Goal: Transaction & Acquisition: Purchase product/service

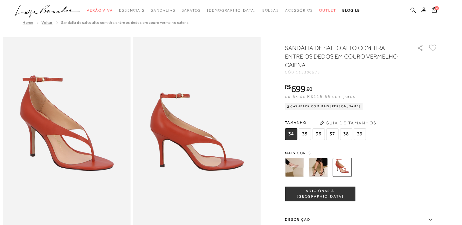
click at [322, 168] on img at bounding box center [318, 167] width 19 height 19
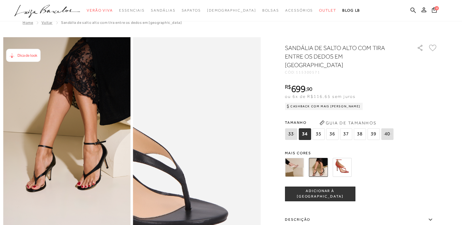
scroll to position [12, 0]
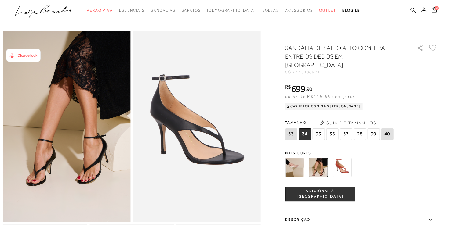
click at [432, 7] on icon at bounding box center [434, 10] width 5 height 6
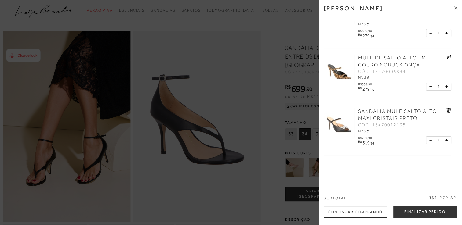
scroll to position [0, 0]
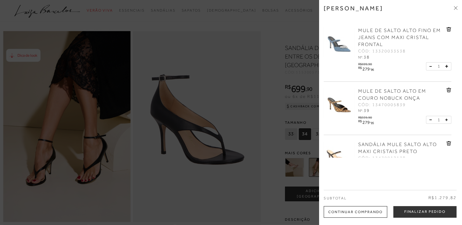
click at [248, 65] on div at bounding box center [231, 112] width 462 height 225
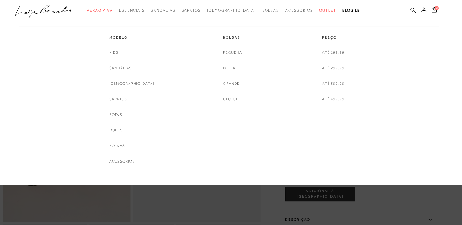
click at [319, 8] on span "Outlet" at bounding box center [327, 10] width 17 height 4
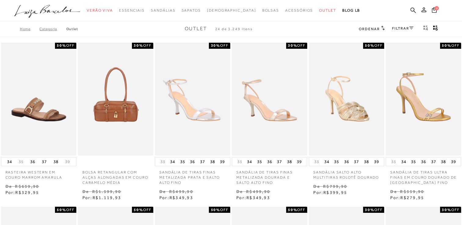
click at [411, 29] on icon at bounding box center [411, 28] width 4 height 3
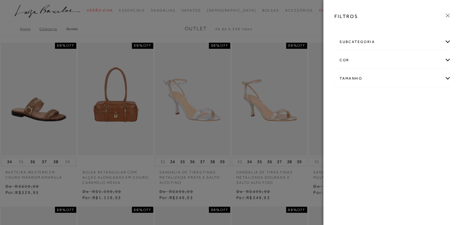
click at [444, 79] on div "Tamanho" at bounding box center [392, 78] width 116 height 16
click at [343, 124] on link "Ver mais..." at bounding box center [350, 124] width 16 height 5
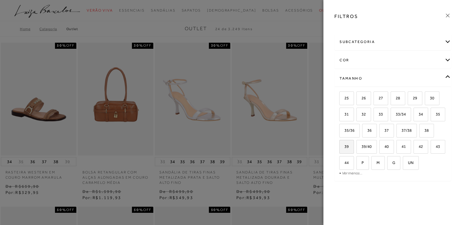
click at [348, 147] on label "39" at bounding box center [346, 146] width 14 height 13
click at [344, 147] on input "39" at bounding box center [341, 148] width 6 height 6
checkbox input "true"
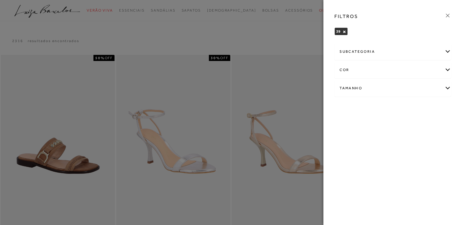
click at [450, 17] on icon at bounding box center [447, 15] width 7 height 7
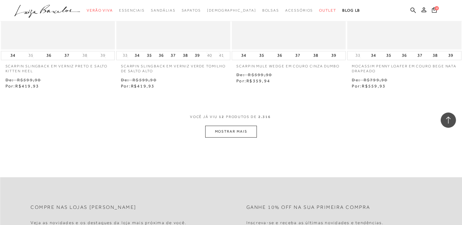
scroll to position [611, 0]
click at [237, 132] on button "MOSTRAR MAIS" at bounding box center [230, 131] width 51 height 12
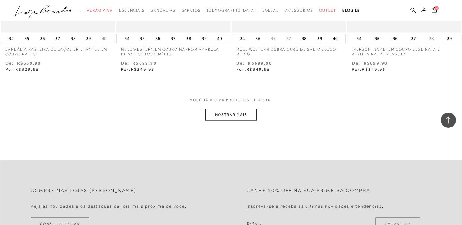
scroll to position [1281, 0]
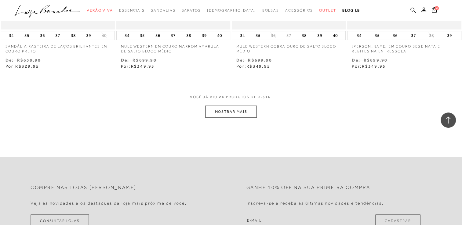
click at [224, 110] on button "MOSTRAR MAIS" at bounding box center [230, 112] width 51 height 12
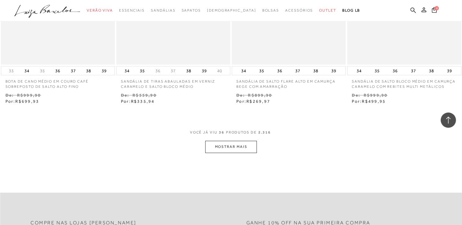
scroll to position [1901, 0]
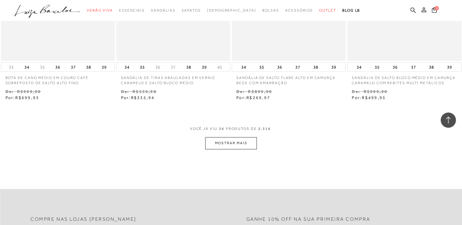
click at [228, 146] on button "MOSTRAR MAIS" at bounding box center [230, 143] width 51 height 12
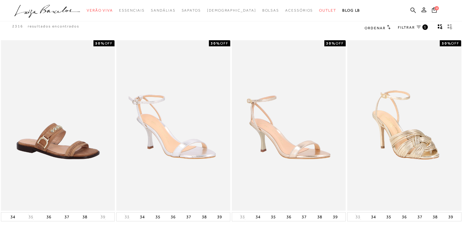
scroll to position [0, 0]
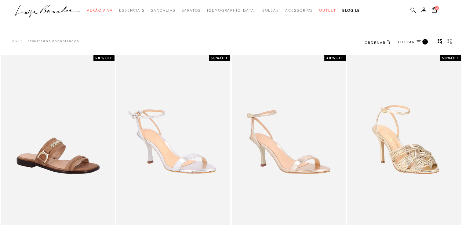
click at [417, 43] on link "FILTRAR 1" at bounding box center [413, 42] width 30 height 7
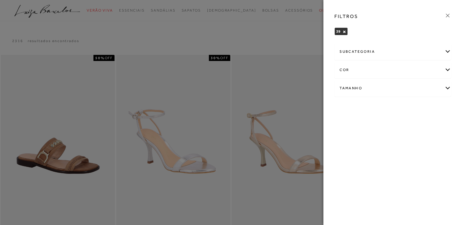
click at [314, 38] on div at bounding box center [231, 112] width 462 height 225
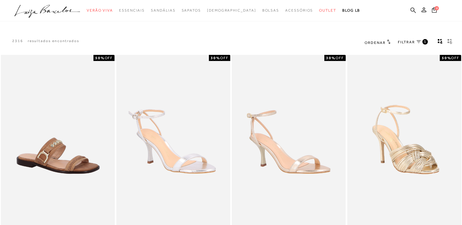
click at [381, 43] on span "Ordenar" at bounding box center [374, 43] width 21 height 4
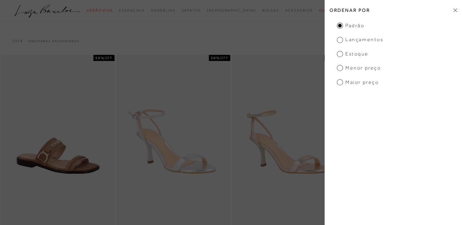
click at [340, 69] on span "Menor Preço" at bounding box center [359, 68] width 44 height 7
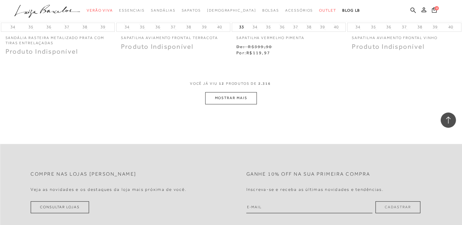
scroll to position [632, 0]
click at [234, 96] on button "MOSTRAR MAIS" at bounding box center [230, 100] width 51 height 12
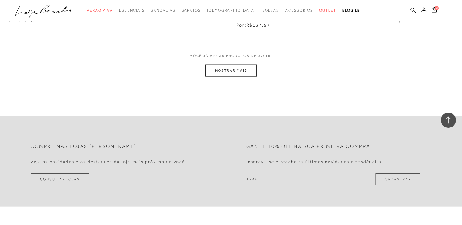
scroll to position [1307, 0]
click at [229, 71] on button "MOSTRAR MAIS" at bounding box center [230, 70] width 51 height 12
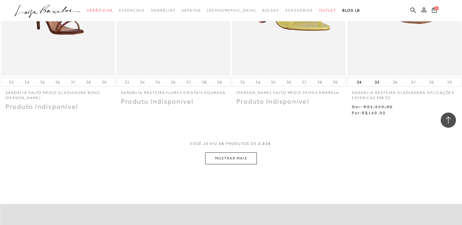
scroll to position [1858, 0]
click at [230, 155] on button "MOSTRAR MAIS" at bounding box center [230, 159] width 51 height 12
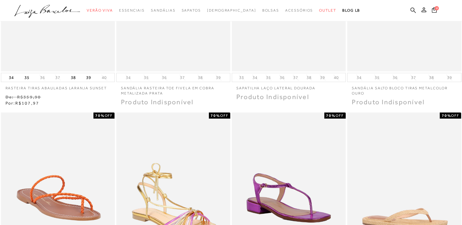
scroll to position [0, 0]
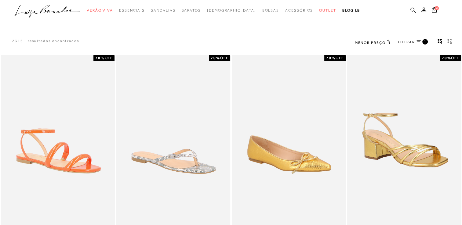
click at [419, 44] on link "FILTRAR 1" at bounding box center [413, 42] width 30 height 7
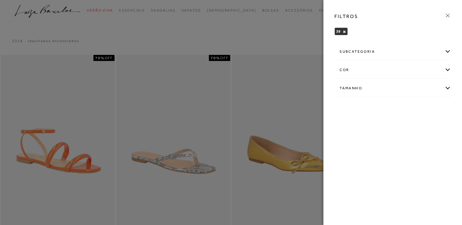
click at [446, 15] on icon at bounding box center [447, 15] width 7 height 7
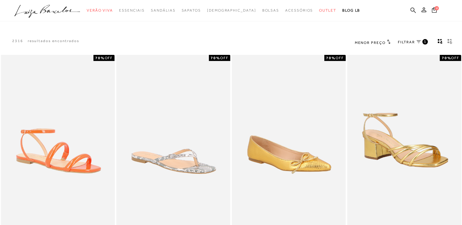
click at [418, 42] on icon at bounding box center [418, 41] width 4 height 3
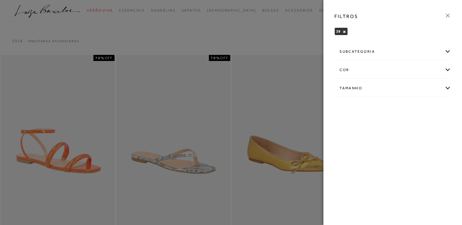
click at [391, 85] on div "Tamanho" at bounding box center [392, 88] width 116 height 16
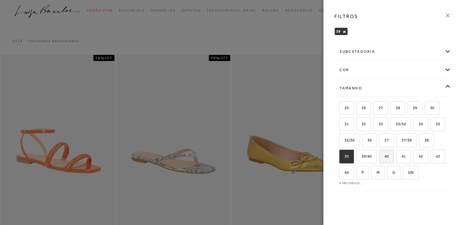
click at [382, 158] on input "40" at bounding box center [381, 157] width 6 height 6
checkbox input "true"
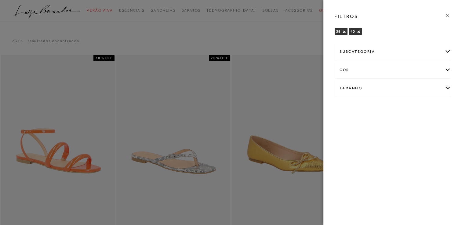
click at [444, 89] on div "Tamanho" at bounding box center [392, 88] width 116 height 16
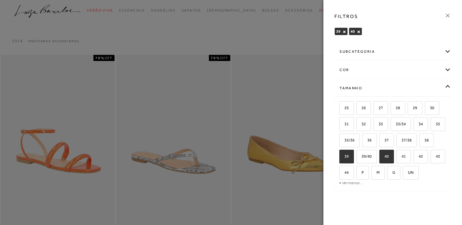
click at [382, 158] on input "40" at bounding box center [381, 157] width 6 height 6
checkbox input "false"
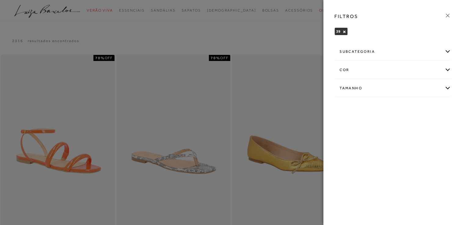
click at [300, 39] on div at bounding box center [231, 112] width 462 height 225
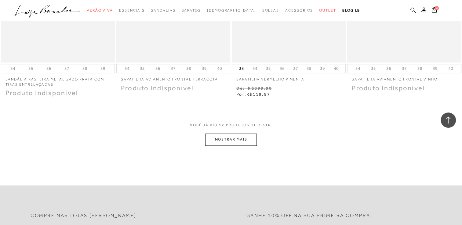
scroll to position [590, 0]
click at [233, 143] on button "MOSTRAR MAIS" at bounding box center [230, 142] width 51 height 12
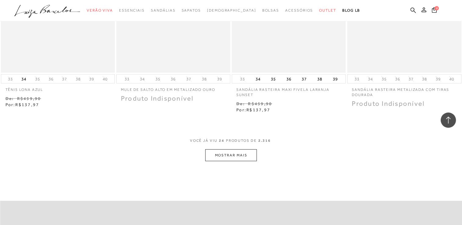
scroll to position [1226, 0]
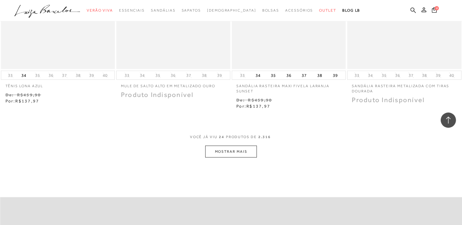
click at [225, 150] on button "MOSTRAR MAIS" at bounding box center [230, 152] width 51 height 12
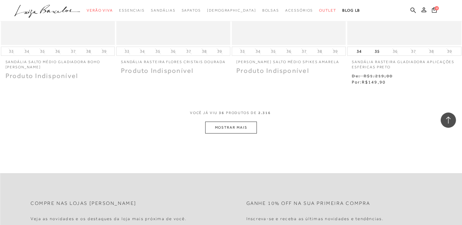
scroll to position [1891, 0]
click at [236, 129] on button "MOSTRAR MAIS" at bounding box center [230, 127] width 51 height 12
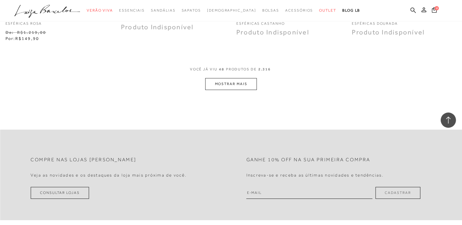
scroll to position [2586, 0]
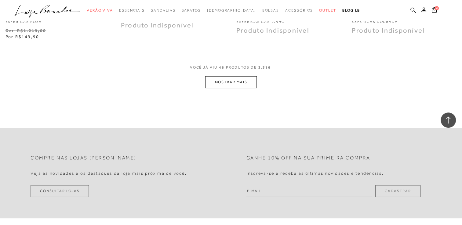
click at [229, 80] on button "MOSTRAR MAIS" at bounding box center [230, 82] width 51 height 12
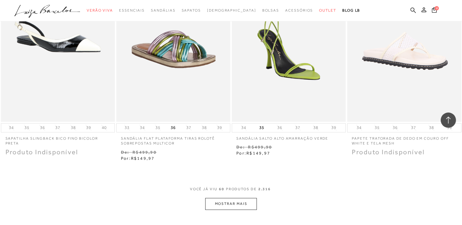
scroll to position [3110, 0]
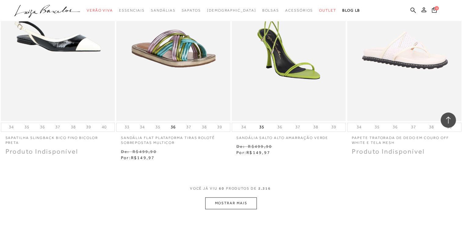
click at [231, 202] on button "MOSTRAR MAIS" at bounding box center [230, 203] width 51 height 12
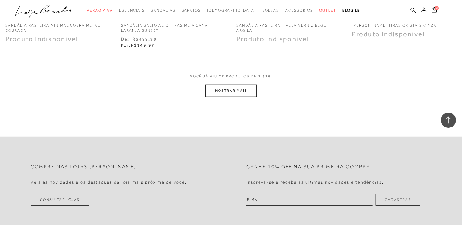
scroll to position [3869, 0]
click at [227, 93] on button "MOSTRAR MAIS" at bounding box center [230, 91] width 51 height 12
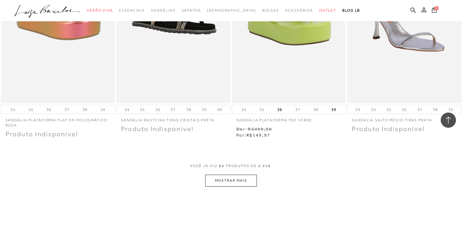
scroll to position [4496, 0]
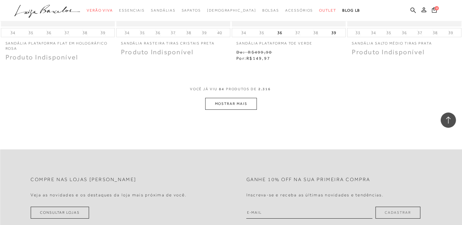
click at [233, 98] on button "MOSTRAR MAIS" at bounding box center [230, 104] width 51 height 12
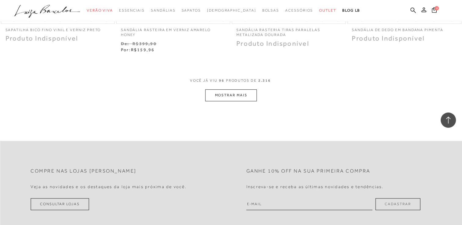
scroll to position [5160, 0]
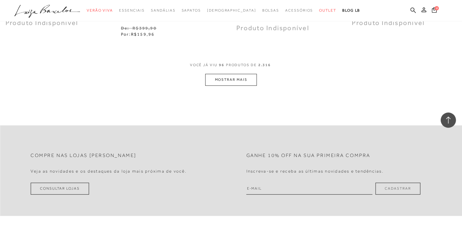
click at [230, 80] on button "MOSTRAR MAIS" at bounding box center [230, 80] width 51 height 12
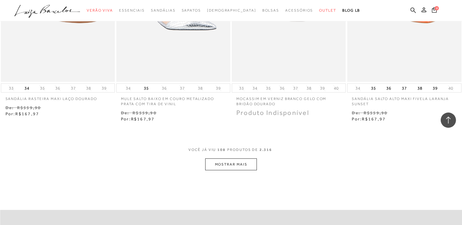
scroll to position [5717, 0]
click at [227, 161] on button "MOSTRAR MAIS" at bounding box center [230, 164] width 51 height 12
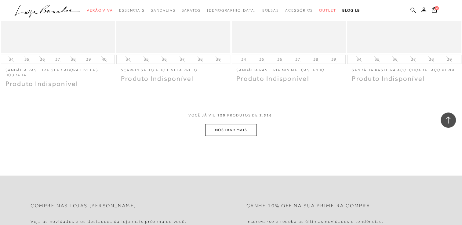
scroll to position [6392, 0]
click at [226, 123] on button "MOSTRAR MAIS" at bounding box center [230, 129] width 51 height 12
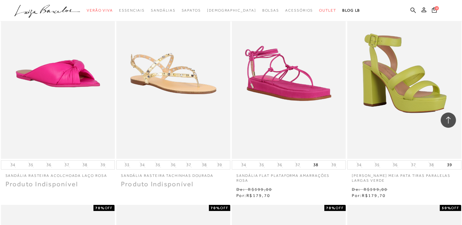
scroll to position [6497, 0]
click at [267, 78] on img at bounding box center [288, 73] width 113 height 169
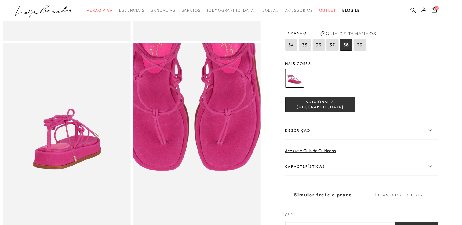
scroll to position [193, 0]
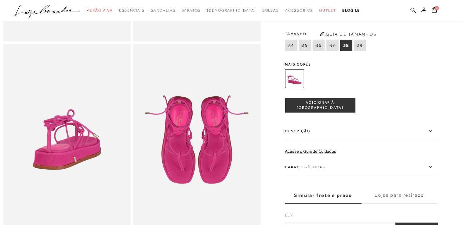
click at [297, 86] on img at bounding box center [294, 78] width 19 height 19
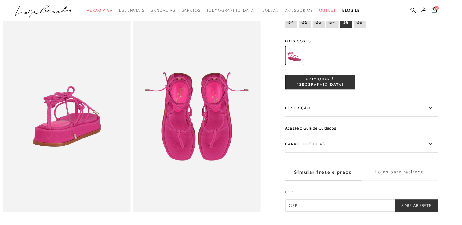
scroll to position [129, 0]
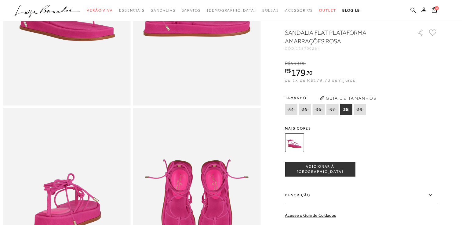
click at [307, 175] on span "ADICIONAR À [GEOGRAPHIC_DATA]" at bounding box center [320, 169] width 70 height 11
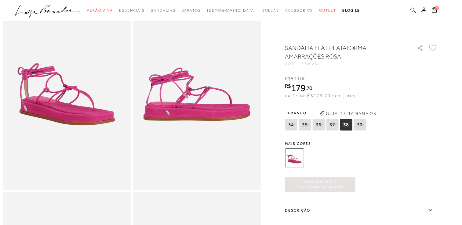
scroll to position [0, 0]
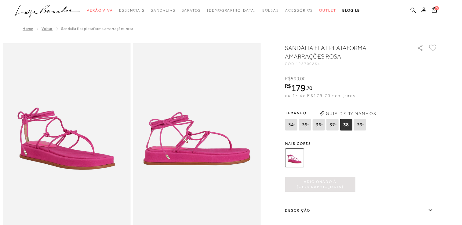
click at [44, 30] on span "Voltar" at bounding box center [47, 29] width 11 height 4
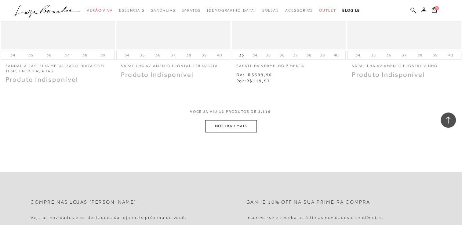
scroll to position [604, 0]
click at [236, 128] on button "MOSTRAR MAIS" at bounding box center [230, 127] width 51 height 12
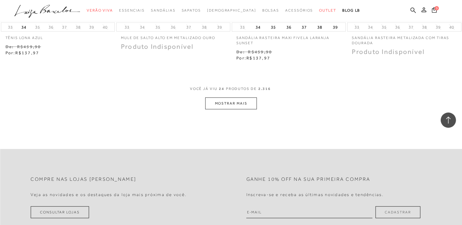
scroll to position [1274, 0]
click at [226, 102] on button "MOSTRAR MAIS" at bounding box center [230, 103] width 51 height 12
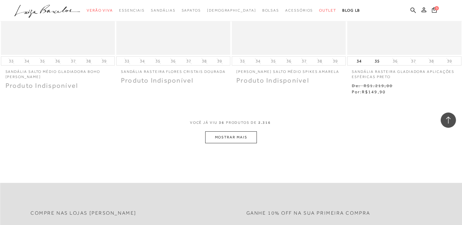
scroll to position [1883, 0]
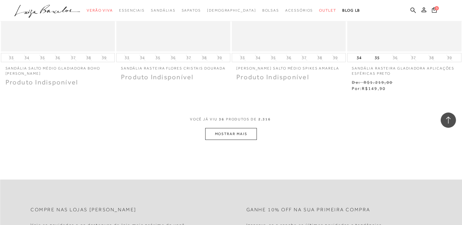
click at [223, 131] on button "MOSTRAR MAIS" at bounding box center [230, 134] width 51 height 12
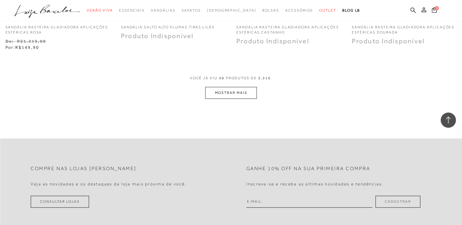
scroll to position [2582, 0]
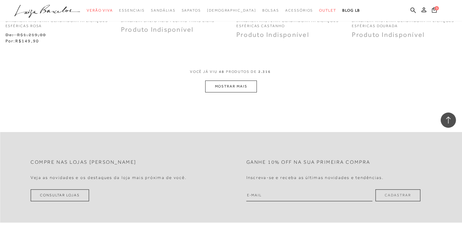
click at [229, 85] on button "MOSTRAR MAIS" at bounding box center [230, 87] width 51 height 12
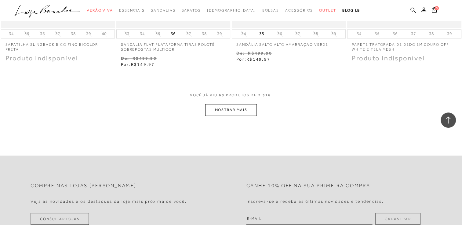
scroll to position [3218, 0]
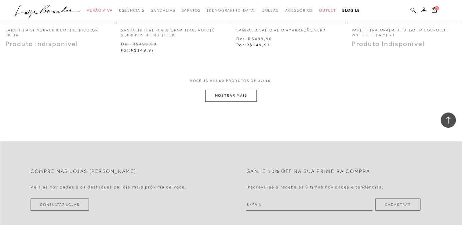
click at [225, 93] on button "MOSTRAR MAIS" at bounding box center [230, 96] width 51 height 12
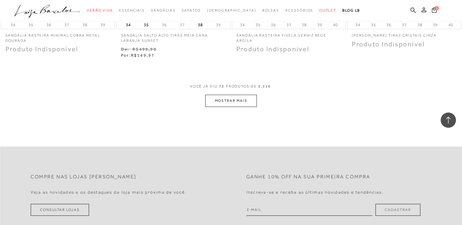
scroll to position [3859, 0]
click at [232, 97] on button "MOSTRAR MAIS" at bounding box center [230, 101] width 51 height 12
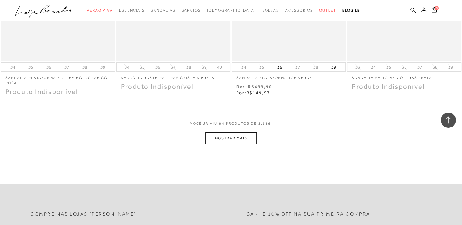
scroll to position [4462, 0]
click at [225, 136] on button "MOSTRAR MAIS" at bounding box center [230, 138] width 51 height 12
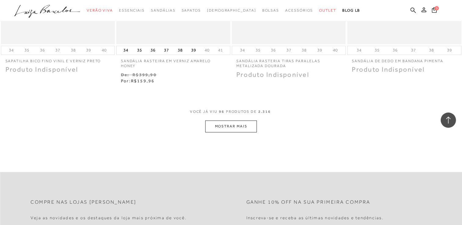
scroll to position [5113, 0]
click at [223, 125] on button "MOSTRAR MAIS" at bounding box center [230, 127] width 51 height 12
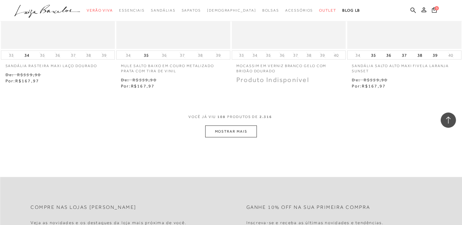
scroll to position [5750, 0]
click at [223, 129] on button "MOSTRAR MAIS" at bounding box center [230, 131] width 51 height 12
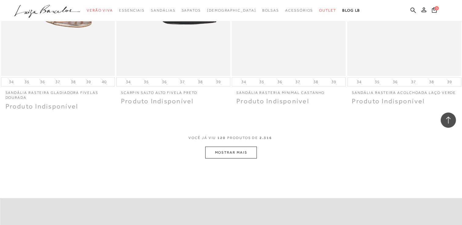
scroll to position [6369, 0]
click at [220, 152] on button "MOSTRAR MAIS" at bounding box center [230, 152] width 51 height 12
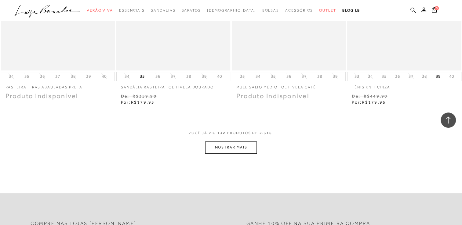
scroll to position [7023, 0]
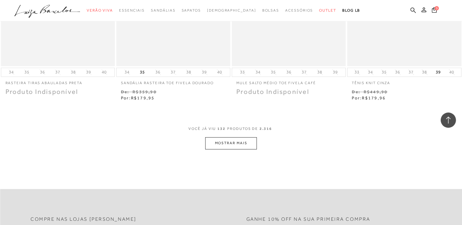
click at [226, 143] on button "MOSTRAR MAIS" at bounding box center [230, 143] width 51 height 12
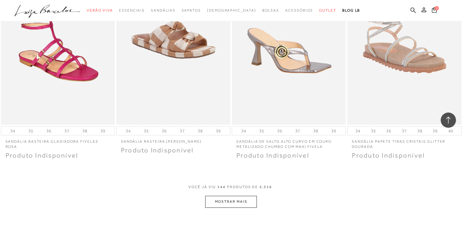
scroll to position [7608, 0]
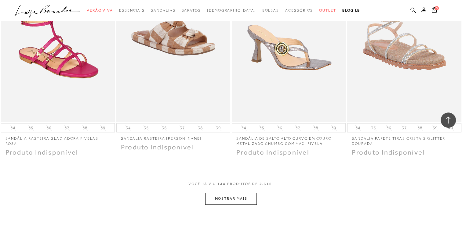
click at [231, 200] on button "MOSTRAR MAIS" at bounding box center [230, 199] width 51 height 12
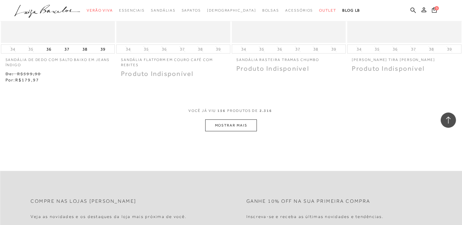
scroll to position [8321, 0]
click at [237, 127] on button "MOSTRAR MAIS" at bounding box center [230, 126] width 51 height 12
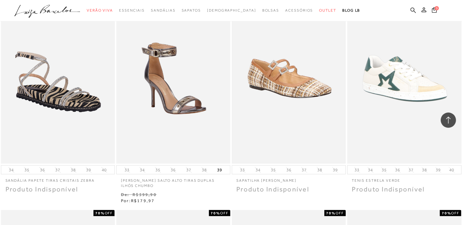
scroll to position [8421, 0]
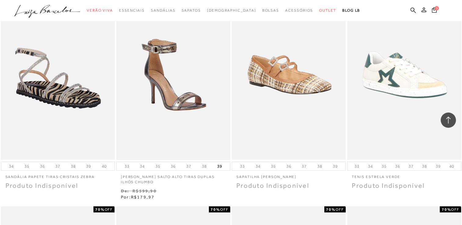
click at [157, 98] on img at bounding box center [173, 75] width 113 height 169
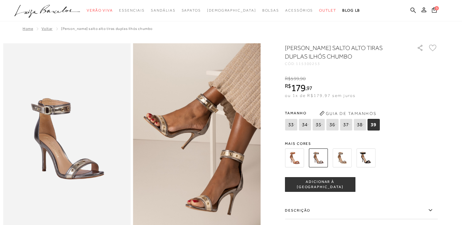
click at [293, 157] on img at bounding box center [294, 158] width 19 height 19
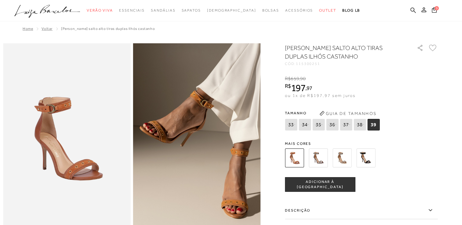
click at [316, 156] on img at bounding box center [318, 158] width 19 height 19
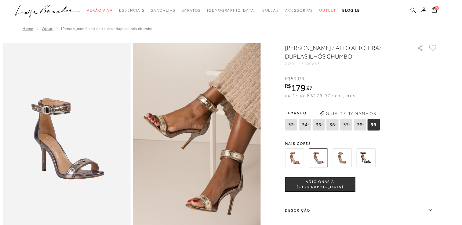
click at [339, 157] on img at bounding box center [341, 158] width 19 height 19
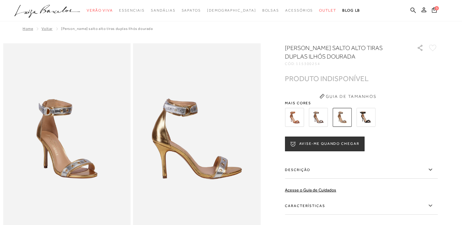
click at [364, 117] on img at bounding box center [365, 117] width 19 height 19
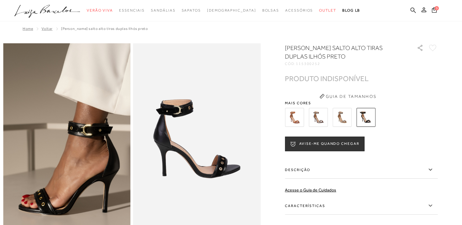
click at [319, 116] on img at bounding box center [318, 117] width 19 height 19
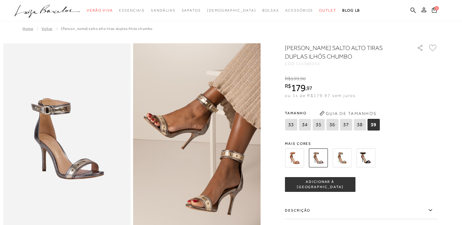
click at [309, 185] on span "ADICIONAR À [GEOGRAPHIC_DATA]" at bounding box center [320, 184] width 70 height 11
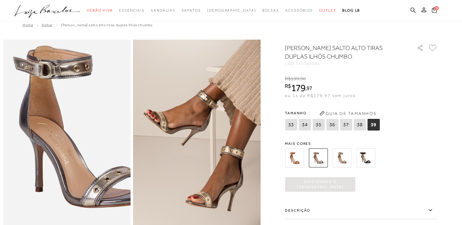
scroll to position [4, 0]
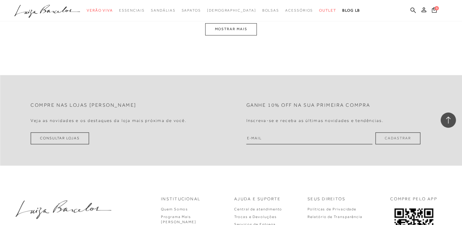
scroll to position [590, 0]
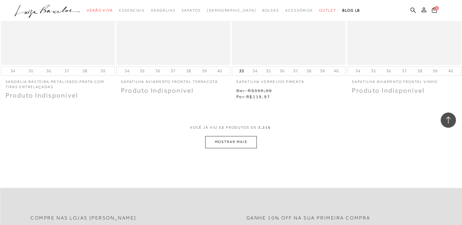
click at [225, 143] on button "MOSTRAR MAIS" at bounding box center [230, 142] width 51 height 12
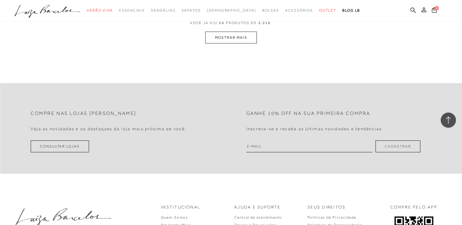
scroll to position [1340, 0]
click at [226, 35] on button "MOSTRAR MAIS" at bounding box center [230, 37] width 51 height 12
click at [226, 35] on button "MOSTRAR MAIS" at bounding box center [230, 38] width 51 height 12
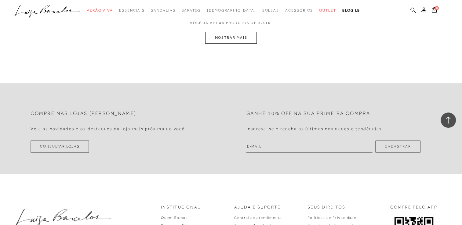
click at [230, 38] on button "MOSTRAR MAIS" at bounding box center [230, 38] width 51 height 12
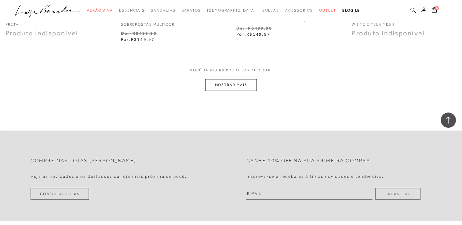
scroll to position [3228, 0]
click at [234, 88] on button "MOSTRAR MAIS" at bounding box center [230, 86] width 51 height 12
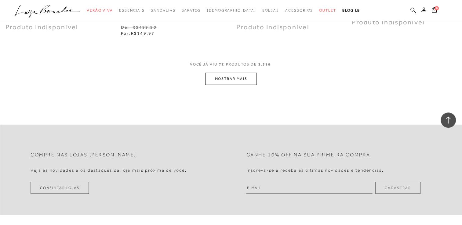
scroll to position [3881, 0]
click at [234, 76] on button "MOSTRAR MAIS" at bounding box center [230, 78] width 51 height 12
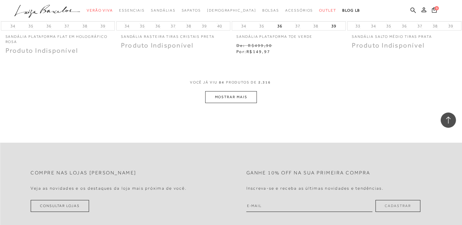
scroll to position [4503, 0]
click at [226, 95] on button "MOSTRAR MAIS" at bounding box center [230, 97] width 51 height 12
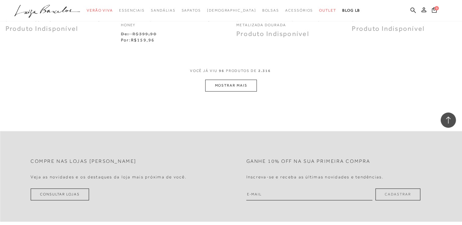
scroll to position [5155, 0]
click at [231, 81] on button "MOSTRAR MAIS" at bounding box center [230, 84] width 51 height 12
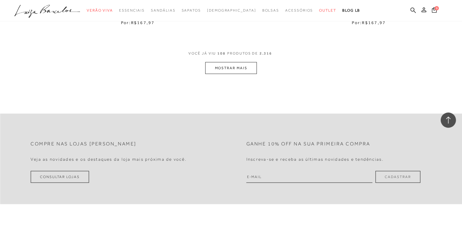
scroll to position [5816, 0]
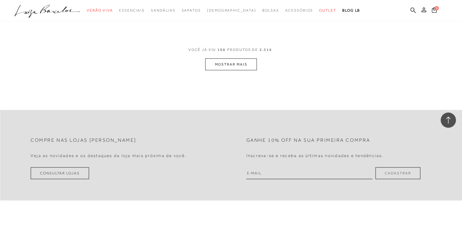
click at [229, 63] on button "MOSTRAR MAIS" at bounding box center [230, 65] width 51 height 12
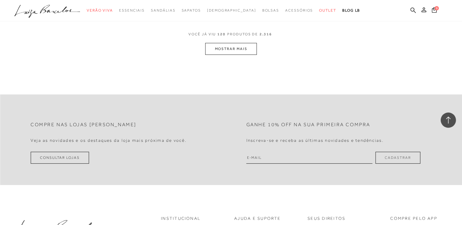
scroll to position [6472, 0]
click at [238, 49] on button "MOSTRAR MAIS" at bounding box center [230, 49] width 51 height 12
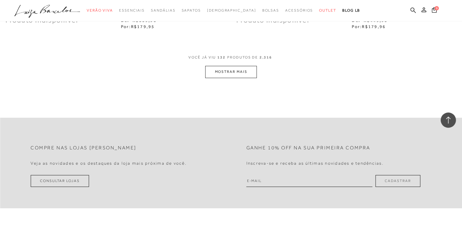
scroll to position [7095, 0]
click at [233, 70] on button "MOSTRAR MAIS" at bounding box center [230, 71] width 51 height 12
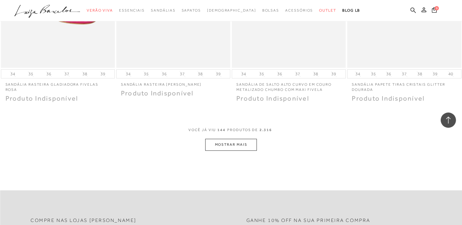
scroll to position [7662, 0]
click at [222, 139] on button "MOSTRAR MAIS" at bounding box center [230, 145] width 51 height 12
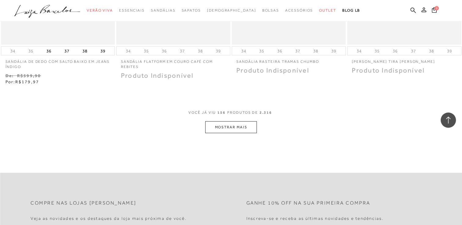
scroll to position [8323, 0]
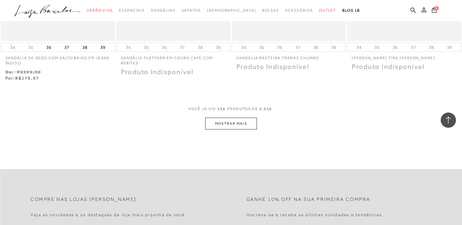
click at [231, 118] on button "MOSTRAR MAIS" at bounding box center [230, 124] width 51 height 12
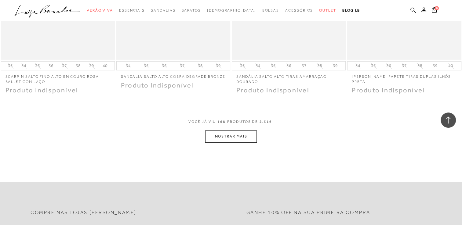
scroll to position [8958, 0]
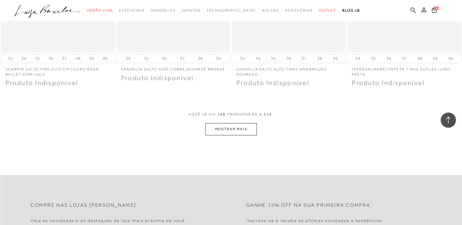
click at [226, 124] on button "MOSTRAR MAIS" at bounding box center [230, 129] width 51 height 12
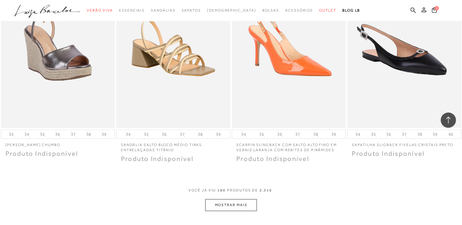
scroll to position [9580, 0]
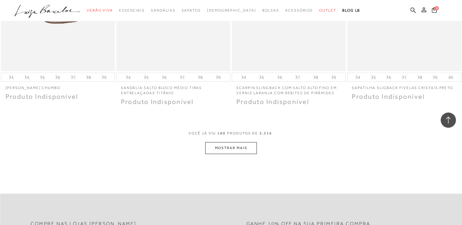
click at [225, 144] on button "MOSTRAR MAIS" at bounding box center [230, 148] width 51 height 12
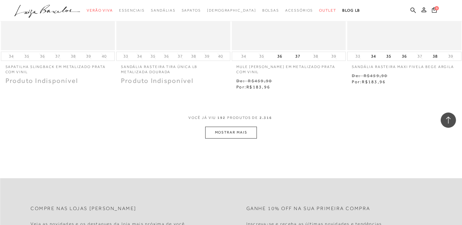
scroll to position [10247, 0]
click at [224, 130] on button "MOSTRAR MAIS" at bounding box center [230, 132] width 51 height 12
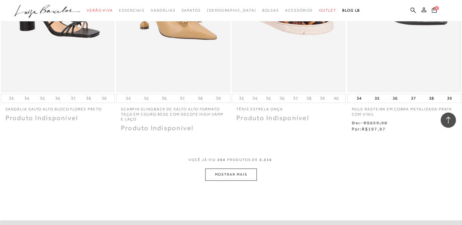
scroll to position [10858, 0]
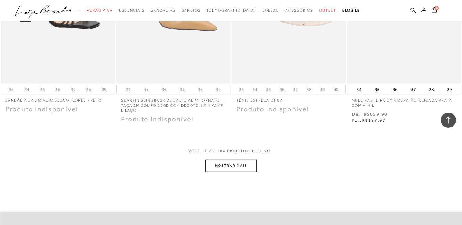
drag, startPoint x: 226, startPoint y: 114, endPoint x: 223, endPoint y: 129, distance: 16.2
click at [226, 116] on div "Produto Indisponível" at bounding box center [173, 119] width 114 height 7
click at [232, 163] on button "MOSTRAR MAIS" at bounding box center [230, 166] width 51 height 12
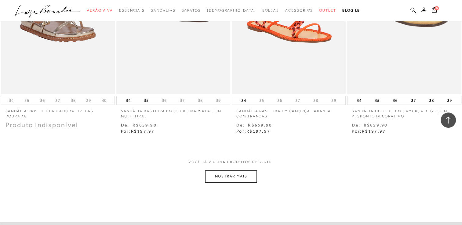
scroll to position [11506, 0]
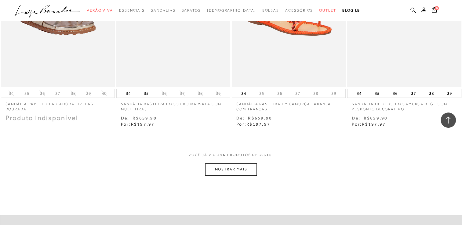
click at [227, 167] on button "MOSTRAR MAIS" at bounding box center [230, 170] width 51 height 12
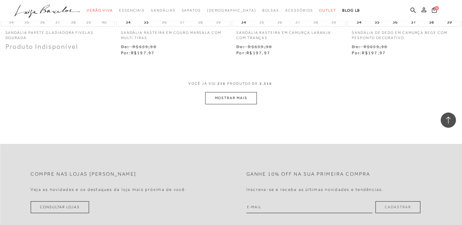
scroll to position [11590, 0]
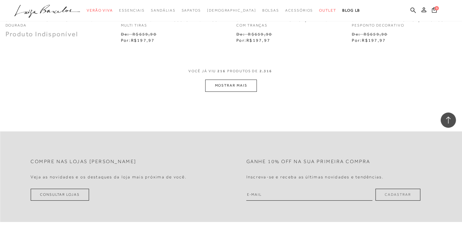
click at [229, 82] on button "MOSTRAR MAIS" at bounding box center [230, 86] width 51 height 12
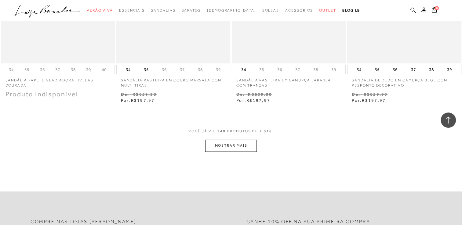
scroll to position [11542, 0]
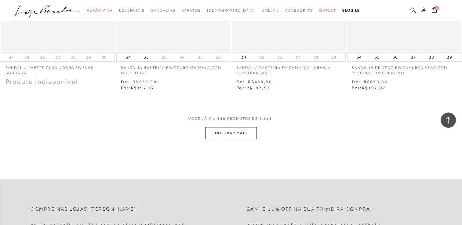
click at [228, 131] on button "MOSTRAR MAIS" at bounding box center [230, 133] width 51 height 12
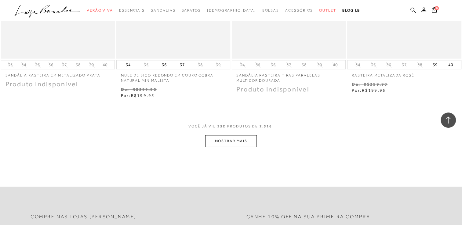
scroll to position [12186, 0]
click at [234, 139] on button "MOSTRAR MAIS" at bounding box center [230, 141] width 51 height 12
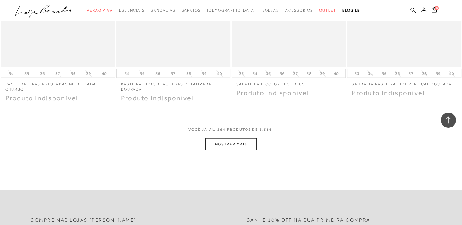
scroll to position [12828, 0]
click at [234, 141] on button "MOSTRAR MAIS" at bounding box center [230, 144] width 51 height 12
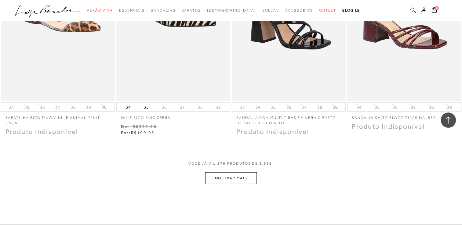
scroll to position [13454, 0]
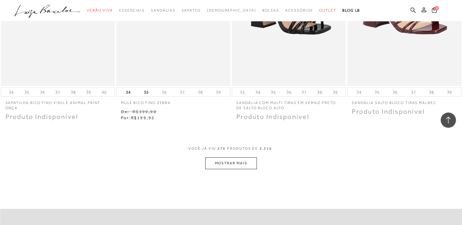
click at [230, 162] on button "MOSTRAR MAIS" at bounding box center [230, 163] width 51 height 12
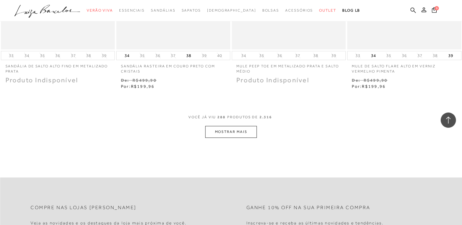
scroll to position [14132, 0]
click at [234, 132] on button "MOSTRAR MAIS" at bounding box center [230, 132] width 51 height 12
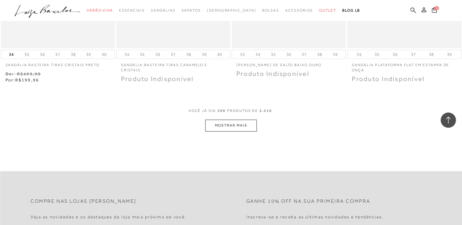
scroll to position [14782, 0]
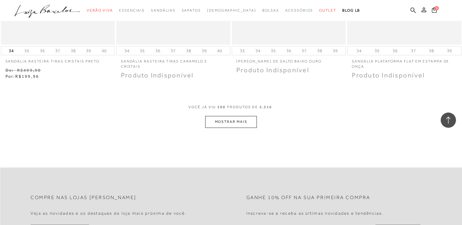
click at [229, 124] on button "MOSTRAR MAIS" at bounding box center [230, 122] width 51 height 12
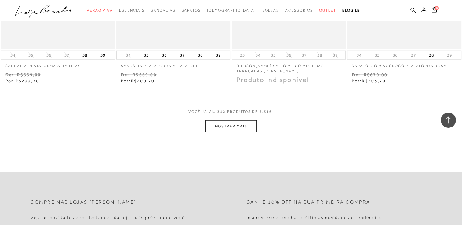
scroll to position [15429, 0]
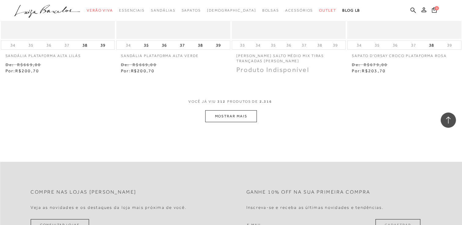
click at [225, 116] on button "MOSTRAR MAIS" at bounding box center [230, 116] width 51 height 12
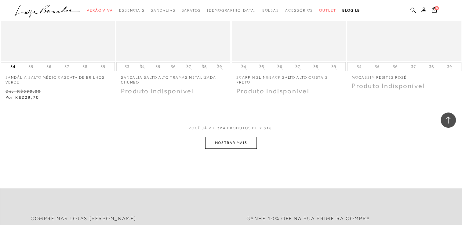
scroll to position [16051, 0]
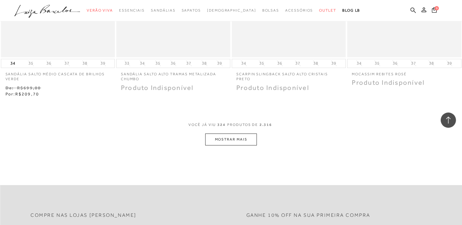
click at [224, 140] on button "MOSTRAR MAIS" at bounding box center [230, 140] width 51 height 12
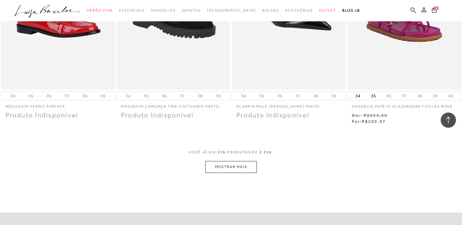
scroll to position [16665, 0]
click at [229, 168] on button "MOSTRAR MAIS" at bounding box center [230, 167] width 51 height 12
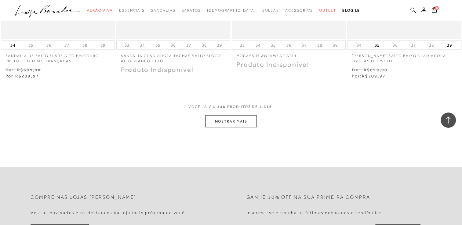
scroll to position [17356, 0]
click at [227, 119] on button "MOSTRAR MAIS" at bounding box center [230, 121] width 51 height 12
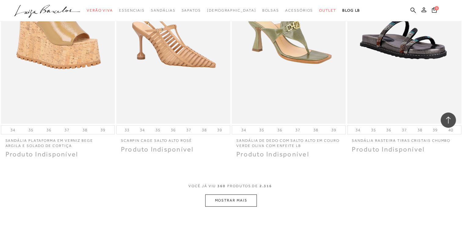
scroll to position [17926, 0]
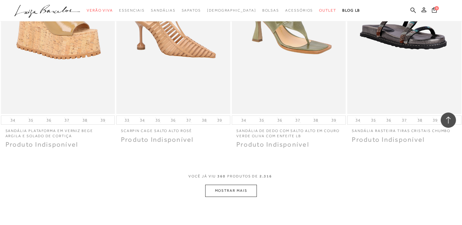
click at [226, 193] on button "MOSTRAR MAIS" at bounding box center [230, 191] width 51 height 12
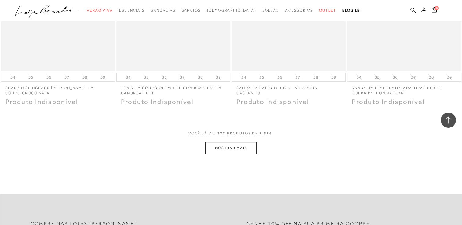
scroll to position [18614, 0]
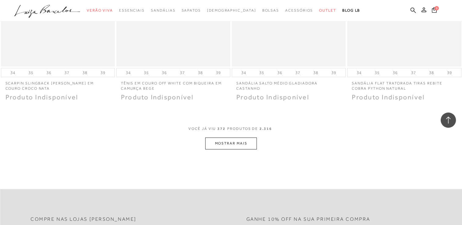
click at [223, 143] on button "MOSTRAR MAIS" at bounding box center [230, 144] width 51 height 12
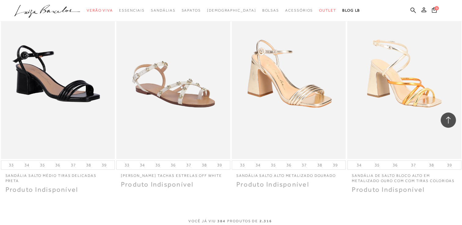
scroll to position [19275, 0]
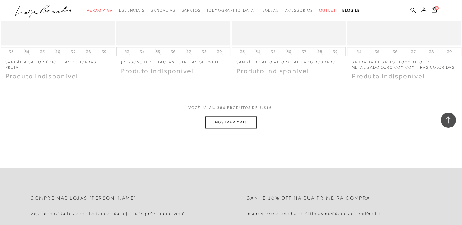
click at [230, 124] on button "MOSTRAR MAIS" at bounding box center [230, 123] width 51 height 12
